Goal: Information Seeking & Learning: Learn about a topic

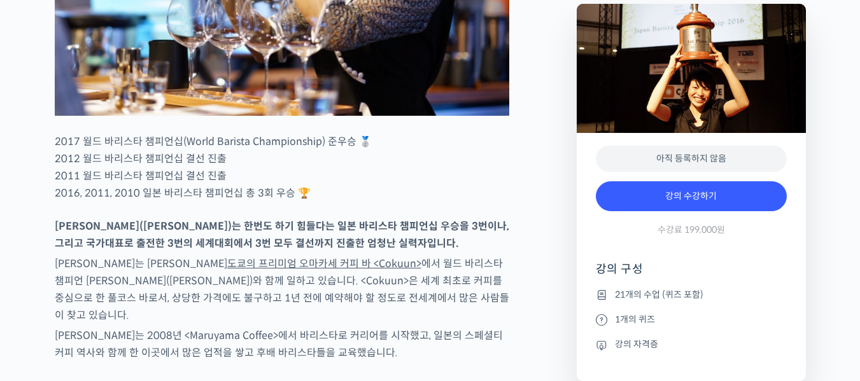
scroll to position [764, 0]
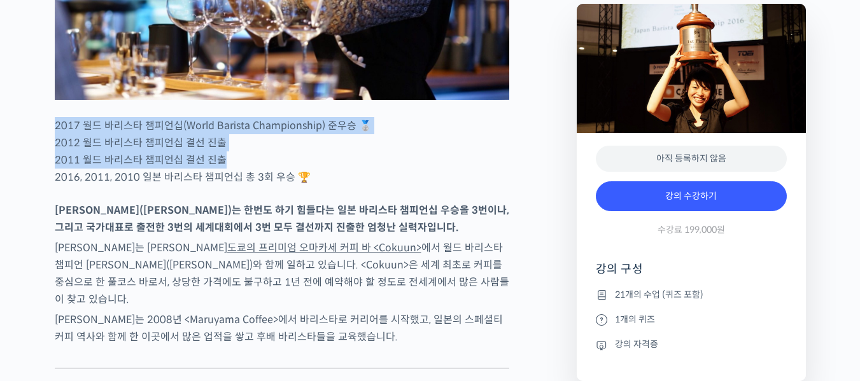
drag, startPoint x: 52, startPoint y: 170, endPoint x: 430, endPoint y: 216, distance: 381.6
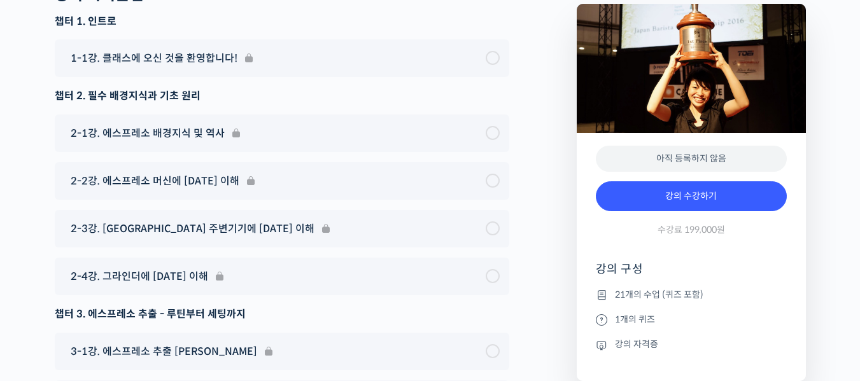
scroll to position [5348, 0]
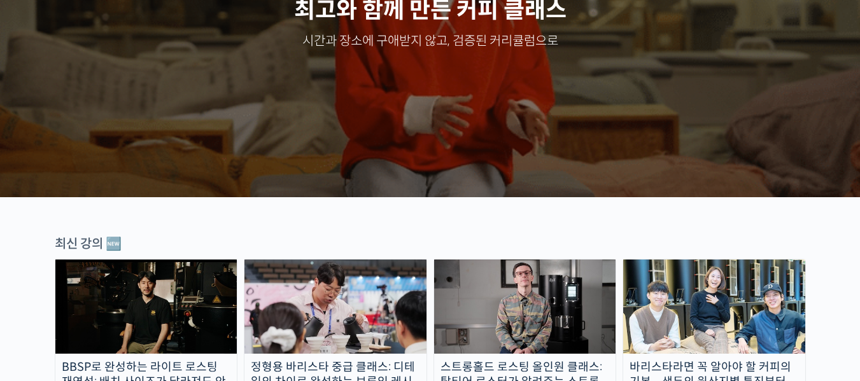
scroll to position [318, 0]
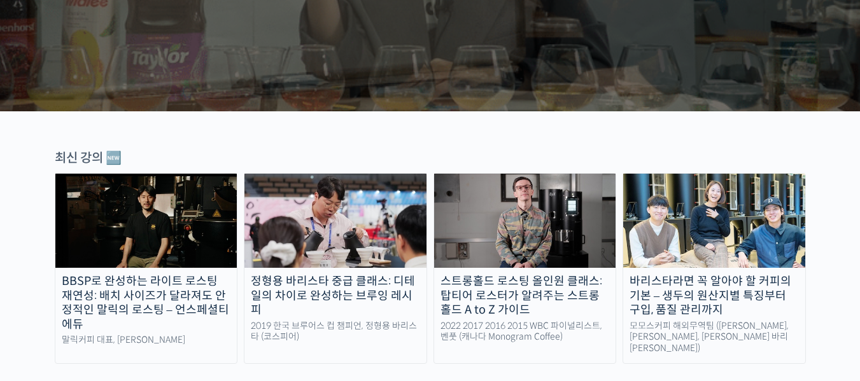
click at [157, 213] on img at bounding box center [146, 221] width 182 height 94
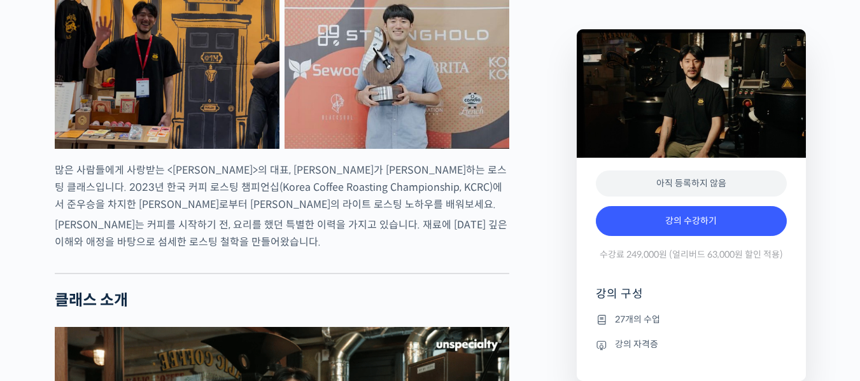
scroll to position [637, 0]
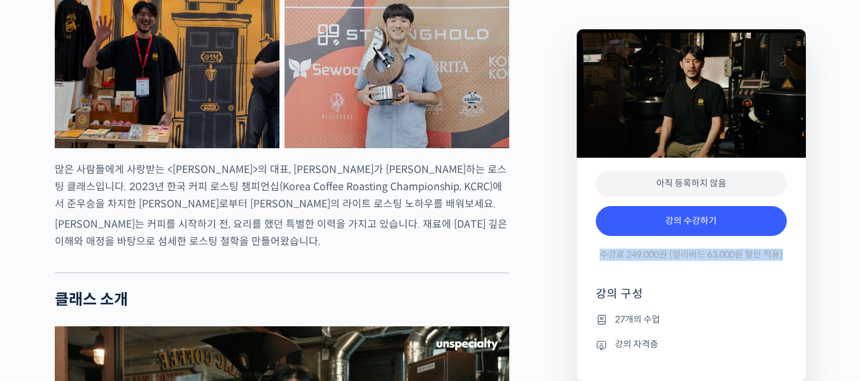
drag, startPoint x: 599, startPoint y: 258, endPoint x: 688, endPoint y: 264, distance: 89.3
click at [689, 262] on div "강의 수강하기 수강료 249,000원 (얼리버드 63,000원 할인 적용)" at bounding box center [691, 237] width 191 height 74
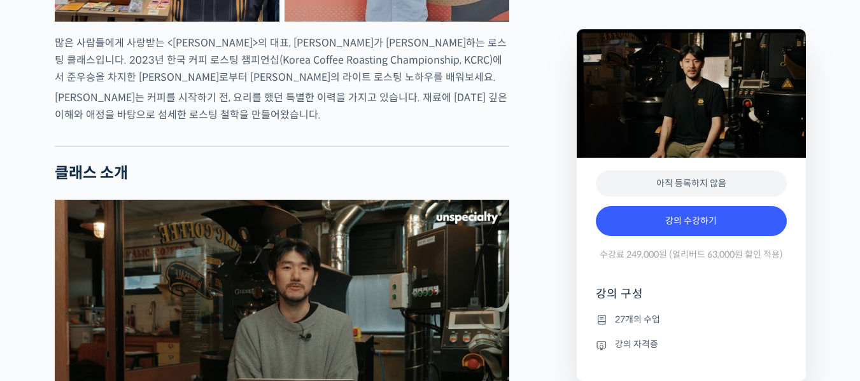
scroll to position [764, 0]
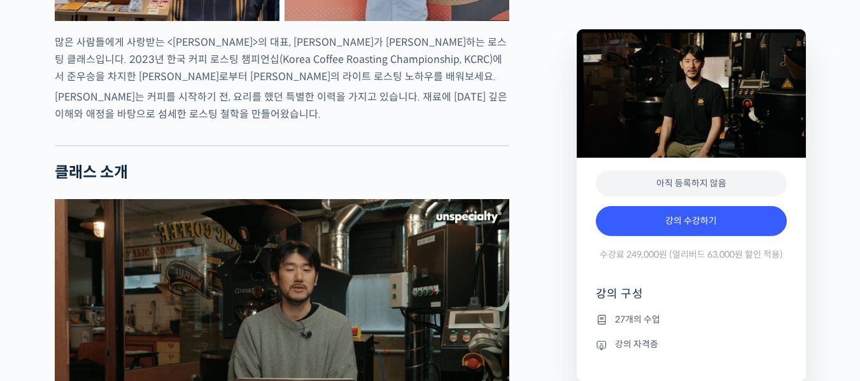
click at [646, 320] on li "27개의 수업" at bounding box center [691, 319] width 191 height 15
click at [622, 290] on h4 "강의 구성" at bounding box center [691, 298] width 191 height 25
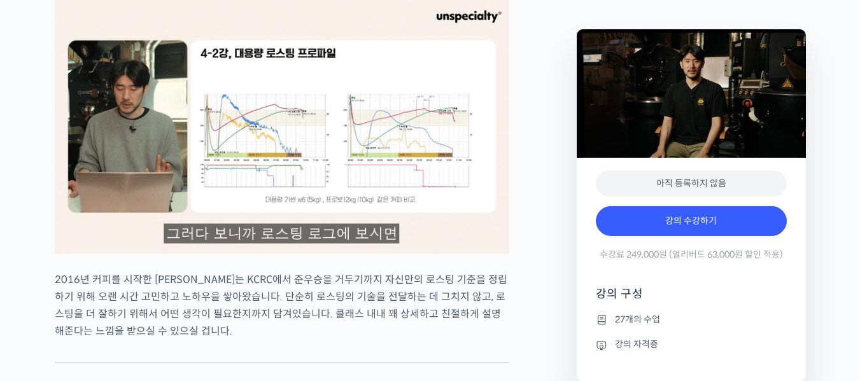
scroll to position [1401, 0]
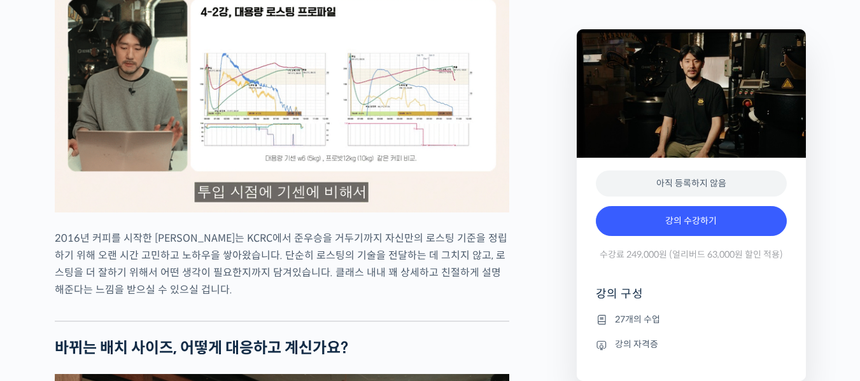
click at [269, 96] on img at bounding box center [282, 84] width 455 height 255
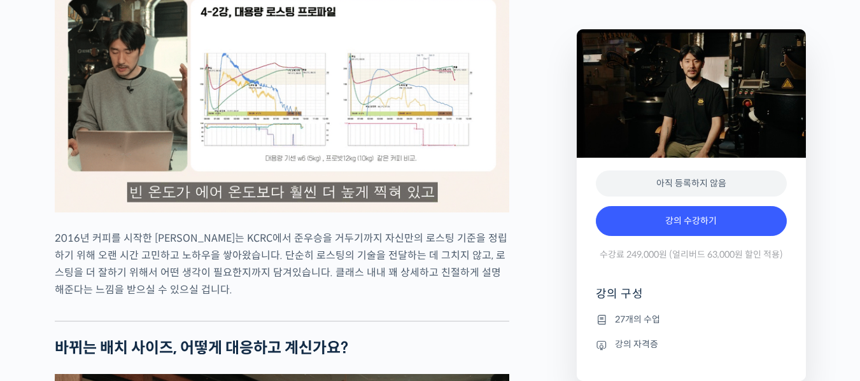
click at [272, 213] on img at bounding box center [282, 84] width 455 height 255
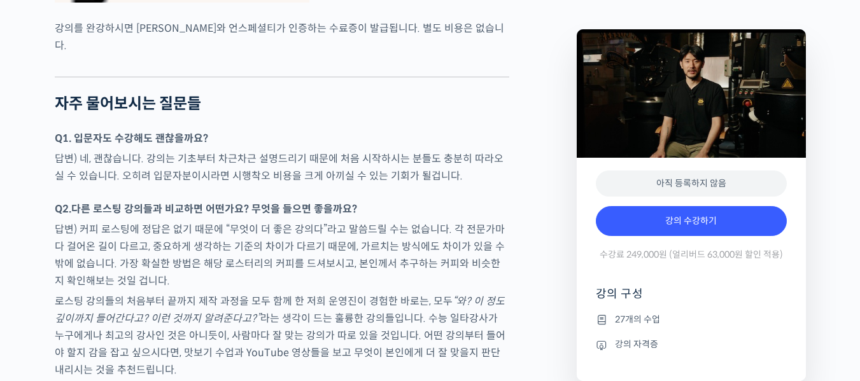
scroll to position [4075, 0]
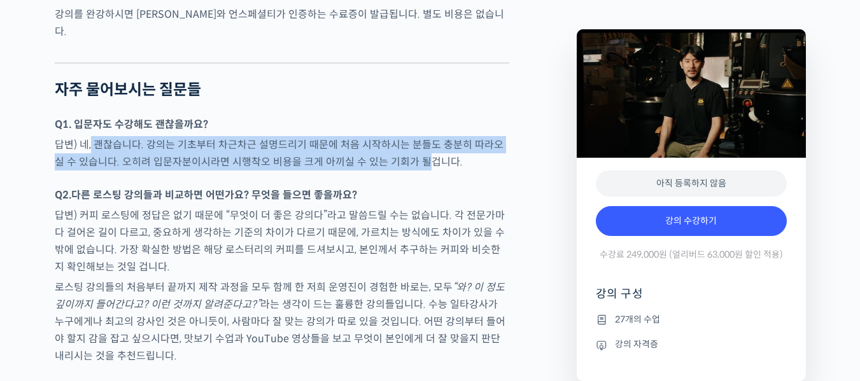
drag, startPoint x: 91, startPoint y: 175, endPoint x: 488, endPoint y: 192, distance: 397.6
click at [455, 171] on p "답변) 네, 괜찮습니다. 강의는 기초부터 차근차근 설명드리기 때문에 처음 시작하시는 분들도 충분히 따라오실 수 있습니다. 오히려 입문자분이시라…" at bounding box center [282, 153] width 455 height 34
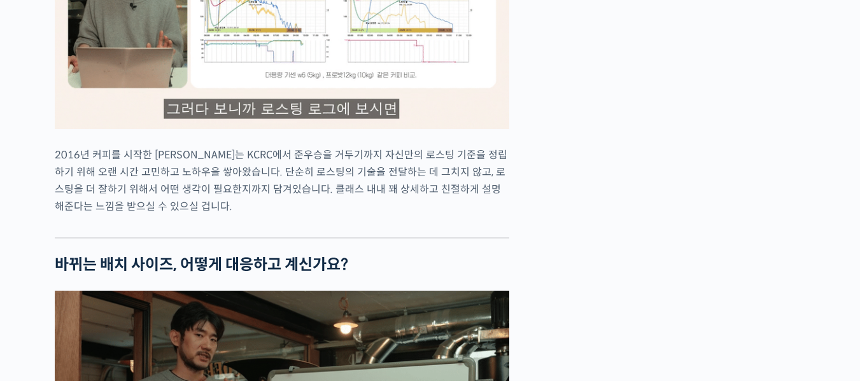
scroll to position [0, 0]
